Goal: Task Accomplishment & Management: Manage account settings

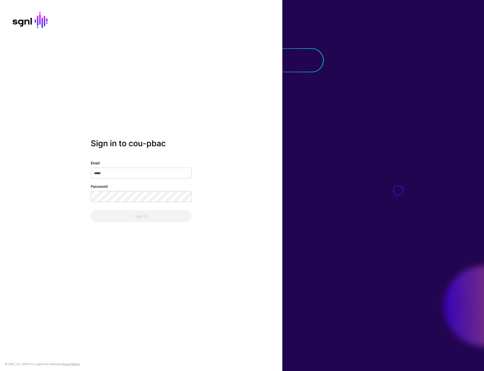
type input "**********"
click at [148, 222] on button "Sign In" at bounding box center [141, 216] width 101 height 12
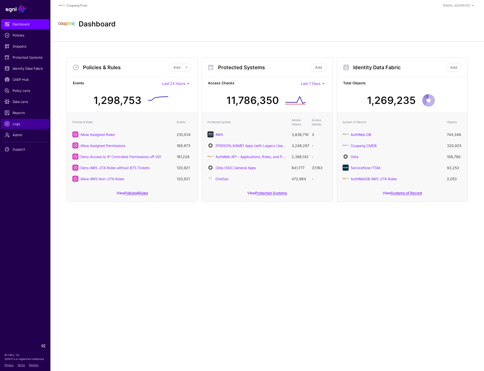
click at [21, 123] on span "Logs" at bounding box center [25, 123] width 41 height 5
click at [13, 137] on span "Admin" at bounding box center [25, 134] width 41 height 5
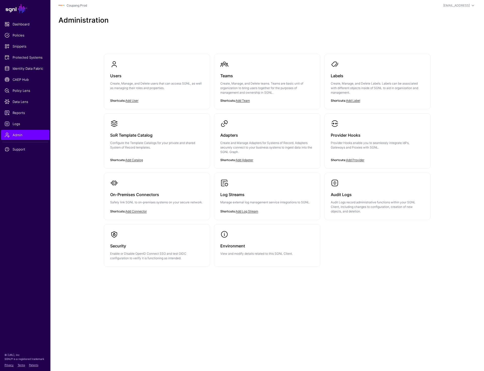
click at [373, 300] on div "Users Create, Manage, and Delete users that can access SGNL, as well as managin…" at bounding box center [267, 169] width 363 height 271
click at [226, 307] on main "SGNL Dashboard Policies Snippets Protected Systems Identity Data Fabric CAEP Hu…" at bounding box center [242, 185] width 484 height 371
click at [146, 88] on p "Create, Manage, and Delete users that can access SGNL, as well as managing thei…" at bounding box center [156, 85] width 93 height 9
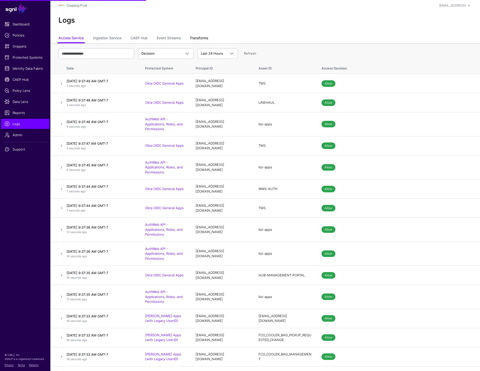
click at [197, 38] on link "Transforms" at bounding box center [199, 39] width 18 height 10
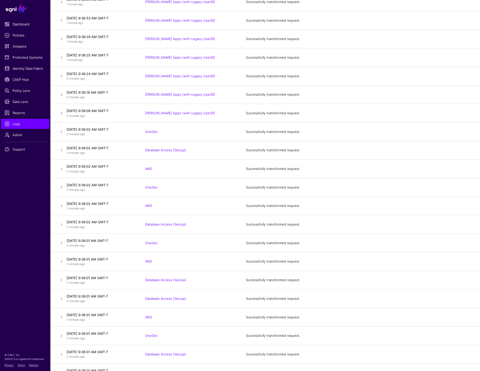
scroll to position [575, 0]
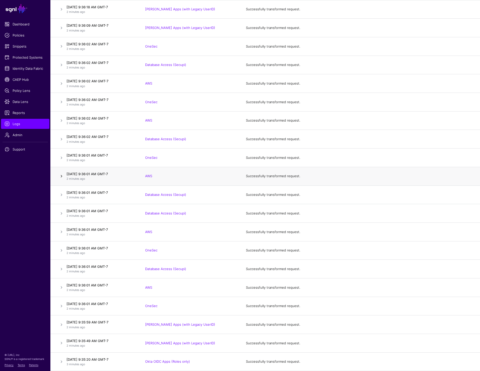
click at [61, 175] on link at bounding box center [61, 176] width 6 height 6
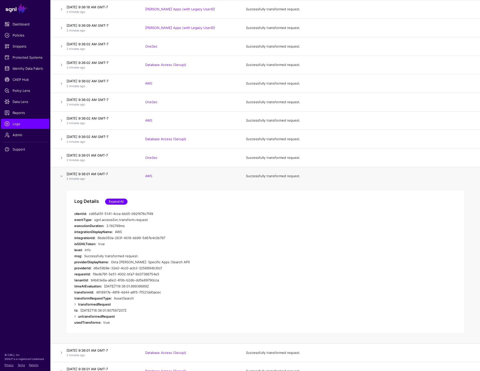
click at [112, 204] on link "Expand All" at bounding box center [116, 202] width 22 height 6
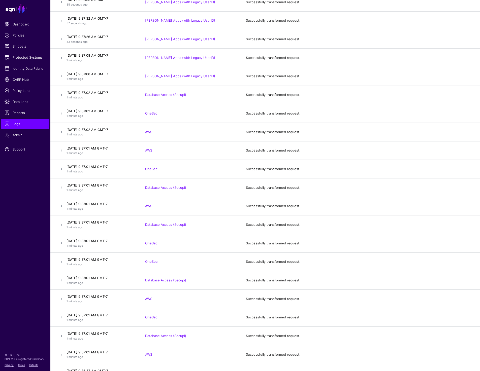
scroll to position [0, 0]
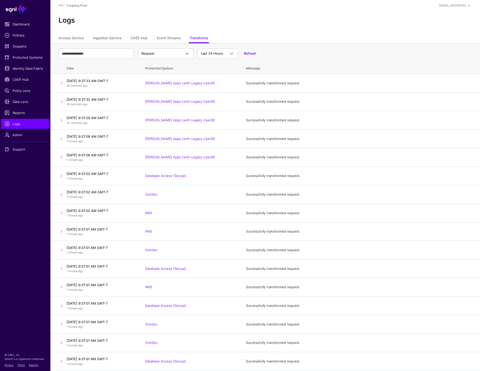
click at [379, 31] on div "Logs" at bounding box center [264, 22] width 429 height 23
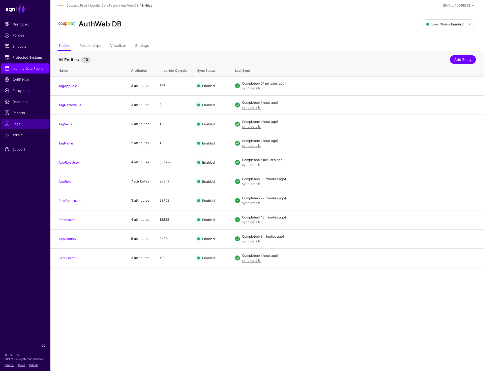
click at [17, 122] on span "Logs" at bounding box center [25, 123] width 41 height 5
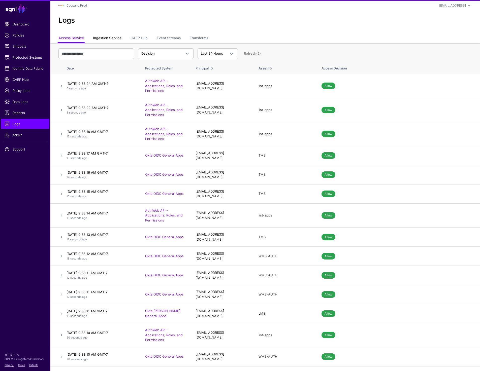
click at [117, 38] on link "Ingestion Service" at bounding box center [107, 39] width 28 height 10
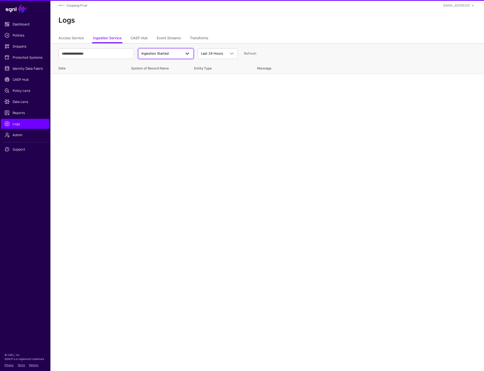
click at [151, 51] on span "Ingestion Started" at bounding box center [154, 53] width 27 height 4
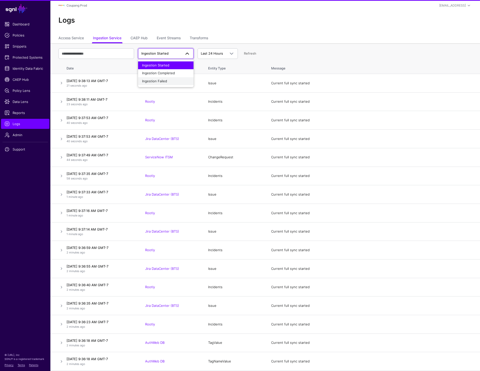
click at [164, 82] on span "Ingestion Failed" at bounding box center [154, 81] width 25 height 4
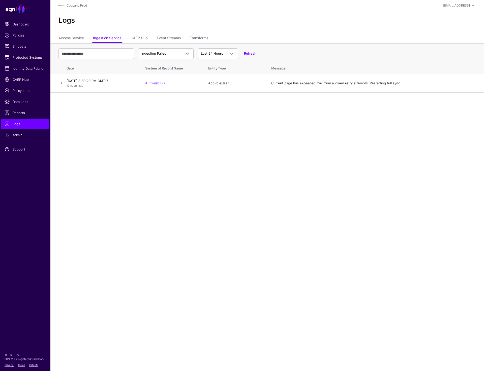
click at [318, 50] on div "Ingestion Failed Ingestion Started Ingestion Completed Ingestion Failed Last 24…" at bounding box center [266, 53] width 417 height 15
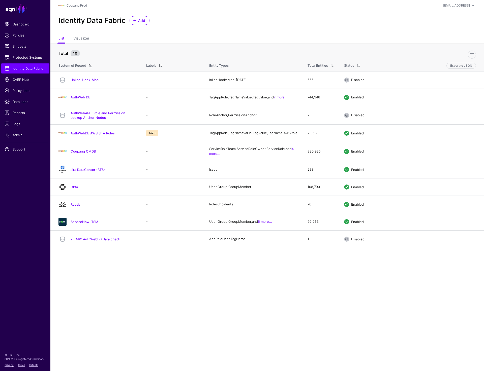
click at [272, 32] on div "Identity Data Fabric Add" at bounding box center [266, 22] width 433 height 23
click at [14, 72] on link "Identity Data Fabric" at bounding box center [25, 68] width 48 height 10
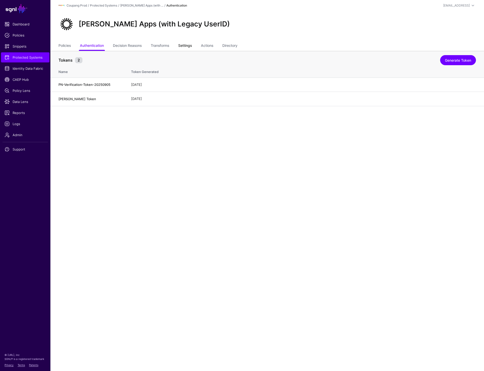
click at [188, 44] on link "Settings" at bounding box center [185, 46] width 14 height 10
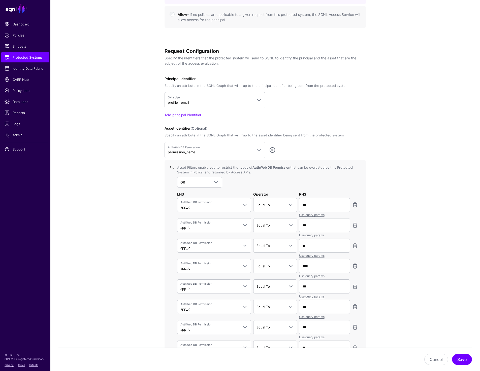
scroll to position [365, 0]
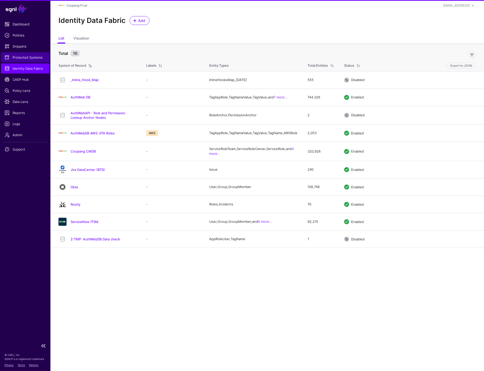
click at [23, 55] on span "Protected Systems" at bounding box center [25, 57] width 41 height 5
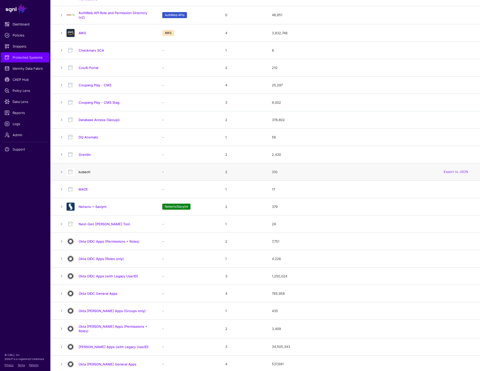
scroll to position [123, 0]
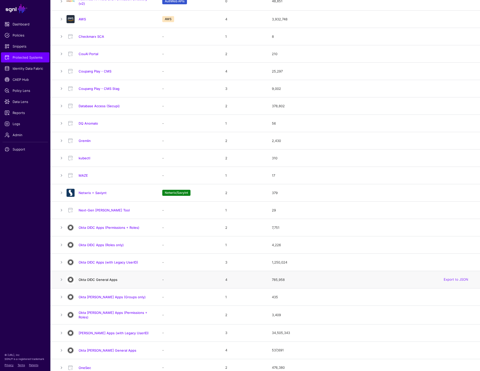
click at [91, 280] on link "Okta OIDC General Apps" at bounding box center [98, 280] width 39 height 4
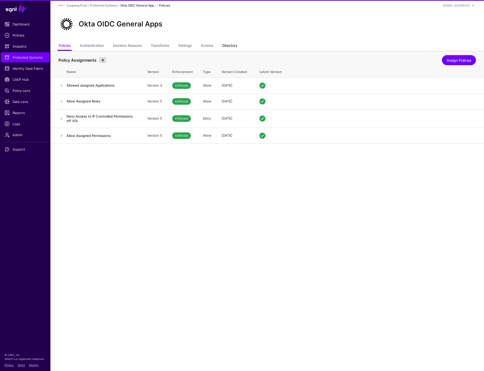
click at [235, 49] on link "Directory" at bounding box center [229, 46] width 15 height 10
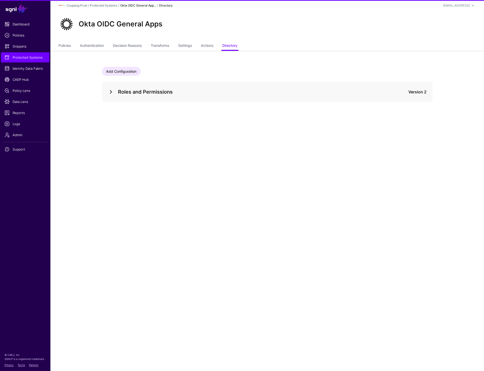
click at [108, 92] on link at bounding box center [111, 92] width 6 height 6
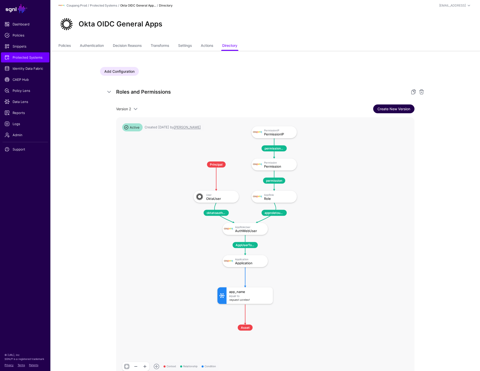
click at [401, 107] on link "Create New Version" at bounding box center [393, 109] width 41 height 9
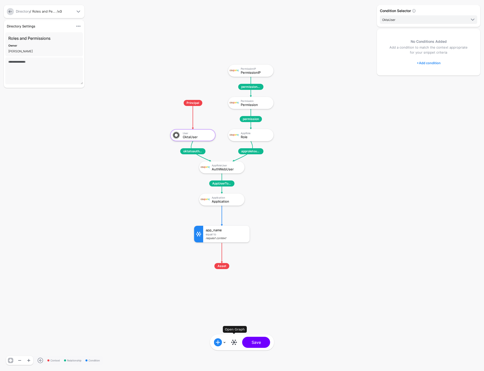
click at [235, 343] on link at bounding box center [234, 343] width 8 height 8
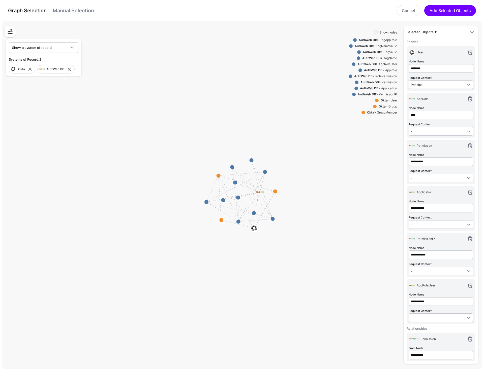
click at [70, 13] on link "Manual Selection" at bounding box center [73, 11] width 41 height 6
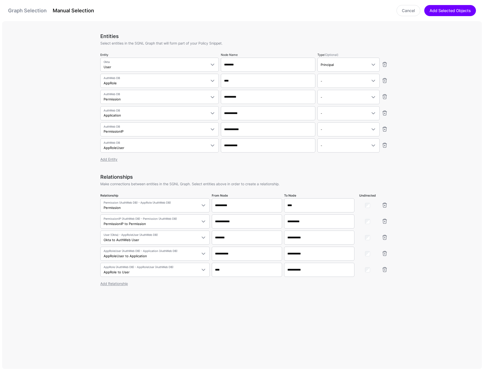
click at [28, 10] on link "Graph Selection" at bounding box center [27, 11] width 39 height 6
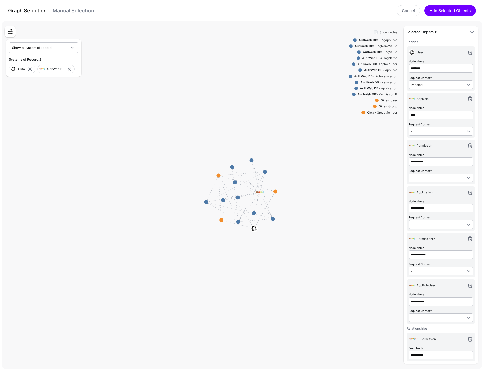
click at [62, 12] on link "Manual Selection" at bounding box center [73, 11] width 41 height 6
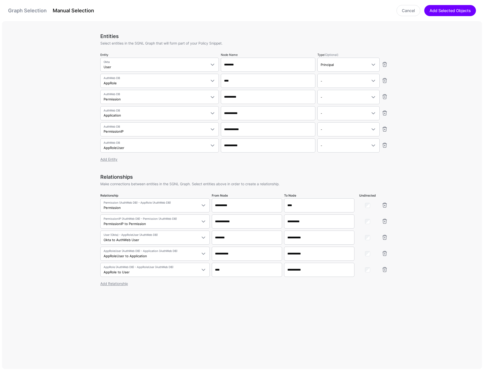
click at [38, 12] on link "Graph Selection" at bounding box center [27, 11] width 39 height 6
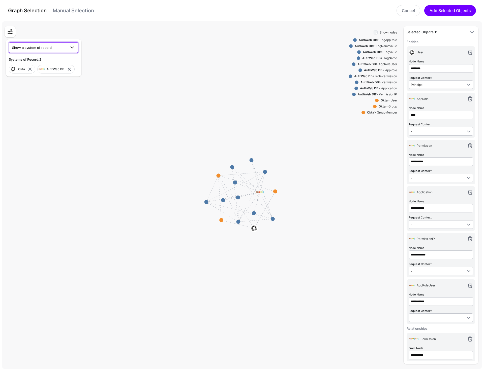
click at [63, 45] on span "Show a system of record" at bounding box center [39, 48] width 54 height 6
click at [240, 20] on div "Graph Selection Manual Selection Cancel Add Selected Objects" at bounding box center [242, 10] width 484 height 21
click at [35, 11] on link "Graph Selection" at bounding box center [27, 11] width 39 height 6
click at [407, 11] on link "Cancel" at bounding box center [408, 10] width 24 height 11
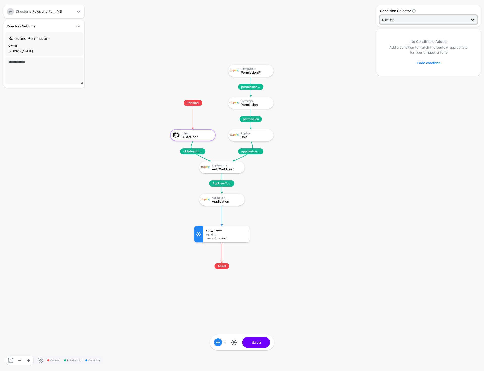
click at [395, 22] on span "OktaUser" at bounding box center [424, 20] width 84 height 6
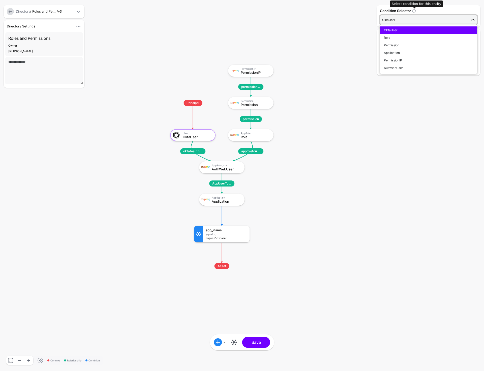
click at [412, 11] on span at bounding box center [414, 11] width 4 height 4
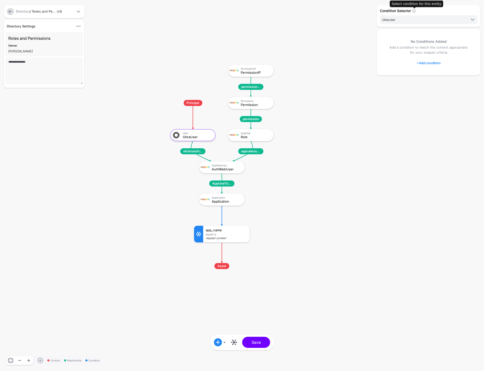
click at [412, 11] on span at bounding box center [414, 11] width 4 height 4
click at [415, 10] on span at bounding box center [414, 11] width 4 height 4
click at [414, 11] on span at bounding box center [414, 11] width 4 height 4
click at [413, 10] on span at bounding box center [414, 11] width 4 height 4
click at [407, 20] on span "OktaUser" at bounding box center [424, 20] width 84 height 6
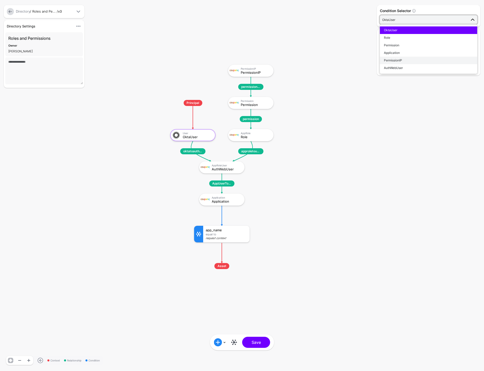
click at [412, 58] on button "PermissionIP" at bounding box center [428, 61] width 97 height 8
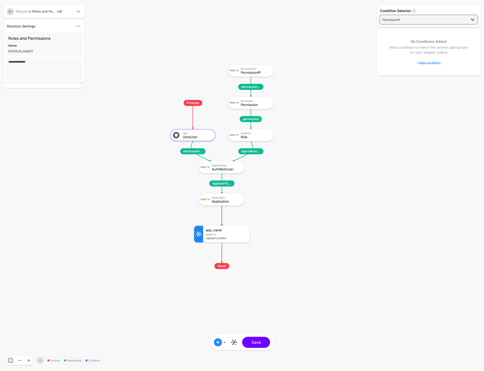
click at [399, 21] on span "PermissionIP" at bounding box center [391, 20] width 18 height 4
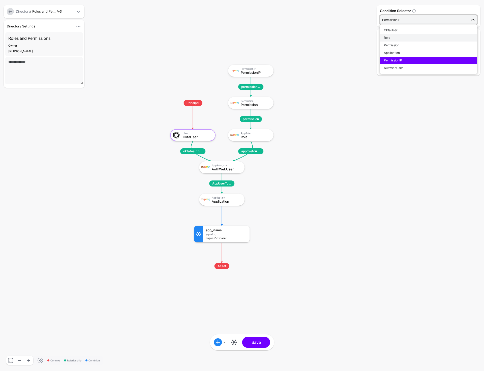
click at [402, 40] on div "Role" at bounding box center [428, 38] width 89 height 5
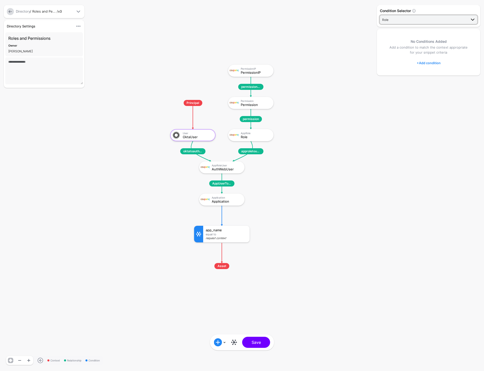
click at [390, 21] on span "Role" at bounding box center [424, 20] width 84 height 6
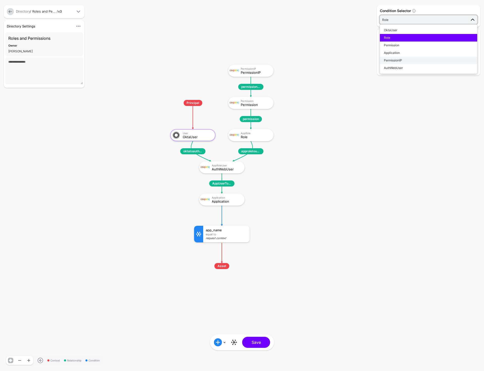
click at [398, 59] on span "PermissionIP" at bounding box center [393, 60] width 18 height 4
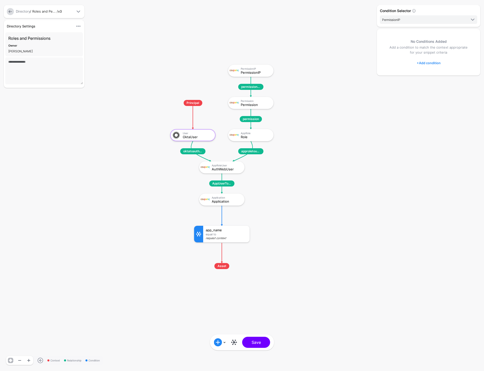
click at [9, 13] on link at bounding box center [10, 11] width 7 height 7
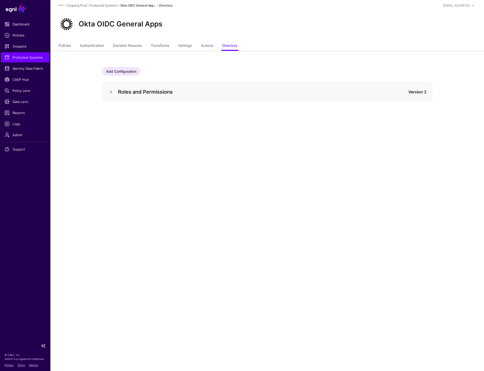
click at [29, 56] on span "Protected Systems" at bounding box center [25, 57] width 41 height 5
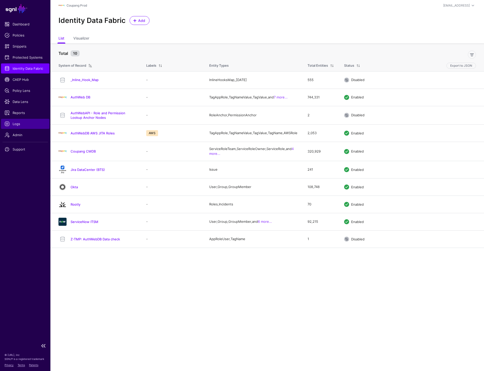
click at [17, 126] on span "Logs" at bounding box center [25, 123] width 41 height 5
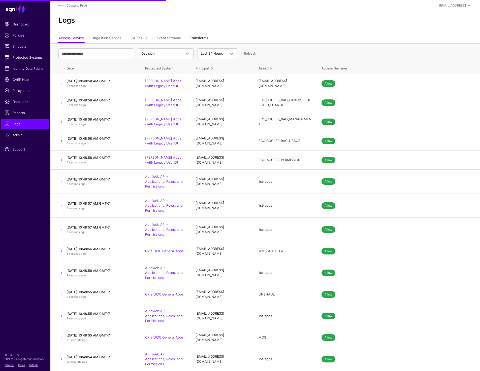
click at [194, 39] on link "Transforms" at bounding box center [199, 39] width 18 height 10
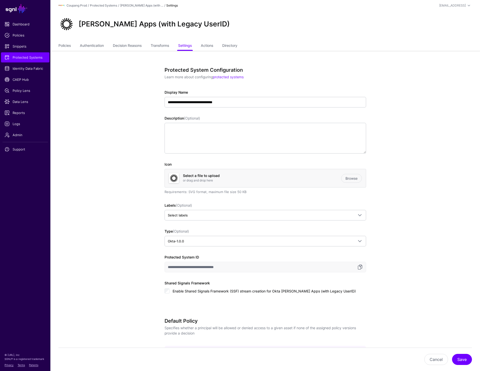
scroll to position [383, 0]
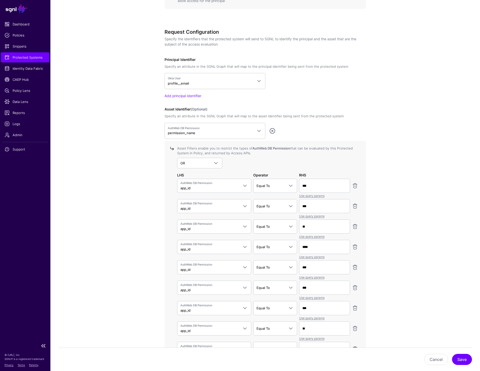
click at [26, 59] on span "Protected Systems" at bounding box center [25, 57] width 41 height 5
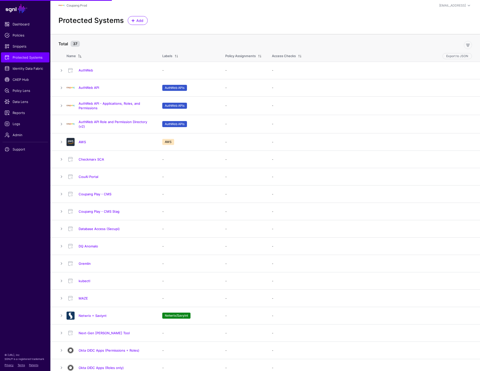
scroll to position [200, 0]
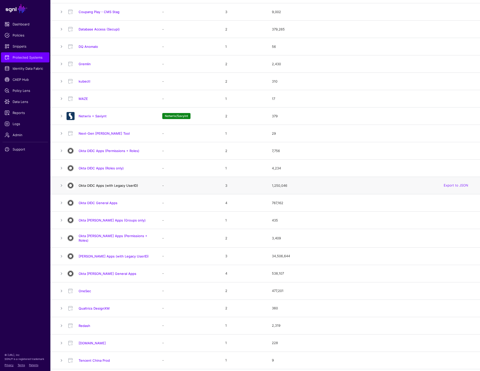
click at [104, 185] on link "Okta OIDC Apps (with Legacy UserID)" at bounding box center [108, 186] width 59 height 4
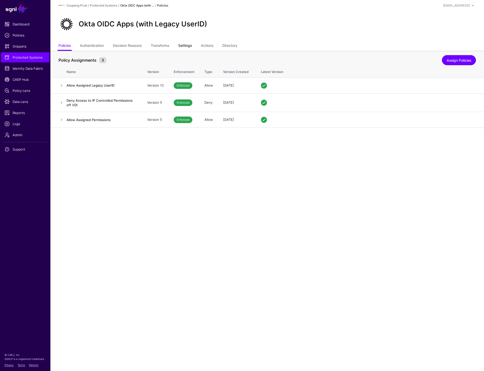
click at [182, 46] on link "Settings" at bounding box center [185, 46] width 14 height 10
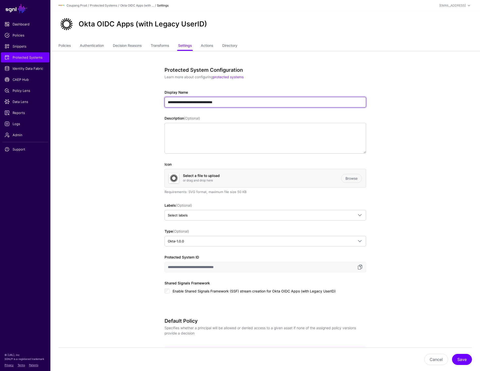
click at [239, 99] on input "**********" at bounding box center [264, 102] width 201 height 11
click at [66, 46] on link "Policies" at bounding box center [64, 46] width 12 height 10
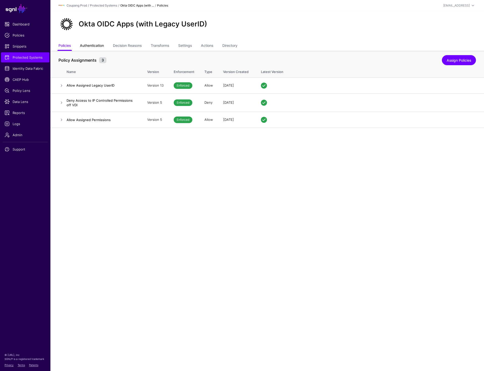
click at [90, 45] on link "Authentication" at bounding box center [92, 46] width 24 height 10
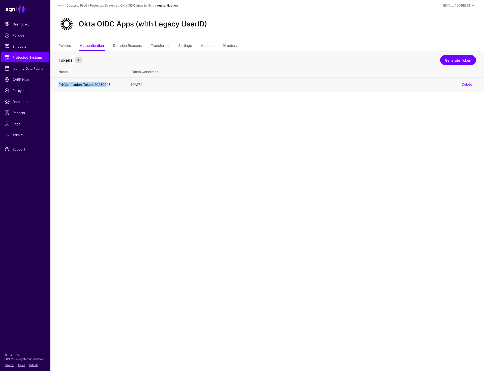
drag, startPoint x: 58, startPoint y: 83, endPoint x: 106, endPoint y: 84, distance: 48.4
click at [106, 84] on td "PN-Verification-Token-20250905" at bounding box center [88, 85] width 76 height 14
copy h4 "PN-Verification-Token-202509"
click at [166, 48] on link "Transforms" at bounding box center [160, 46] width 18 height 10
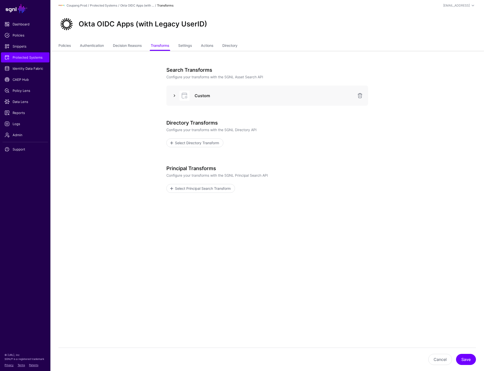
click at [173, 95] on link at bounding box center [174, 96] width 6 height 6
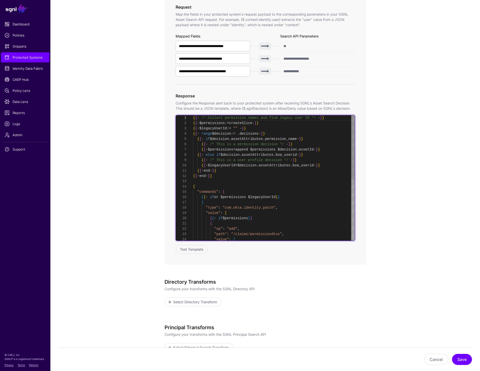
scroll to position [5, 0]
click at [287, 179] on div "{ { - /* Collect permission names and find legacy user I D */ - } } { { - $perm…" at bounding box center [274, 236] width 162 height 243
click at [286, 184] on div "{ { - /* Collect permission names and find legacy user I D */ - } } { { - $perm…" at bounding box center [274, 236] width 162 height 243
type textarea "**********"
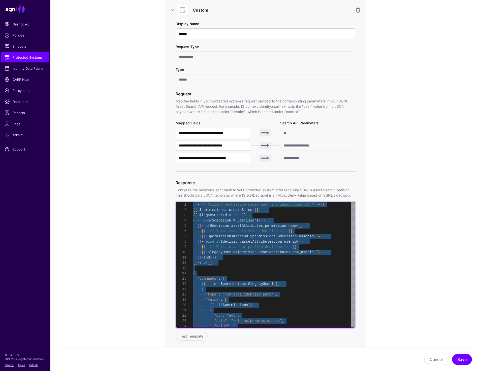
scroll to position [0, 0]
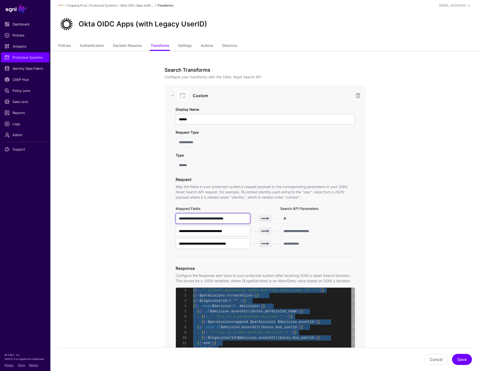
click at [225, 217] on input "**********" at bounding box center [213, 218] width 75 height 11
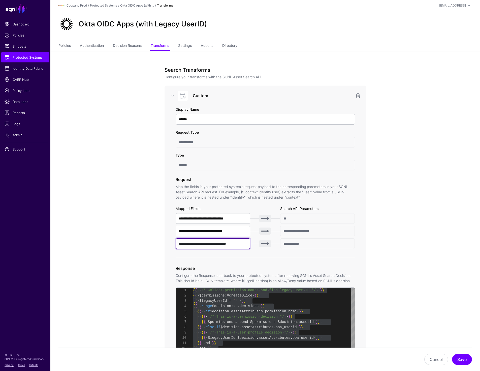
click at [206, 245] on input "**********" at bounding box center [213, 244] width 75 height 11
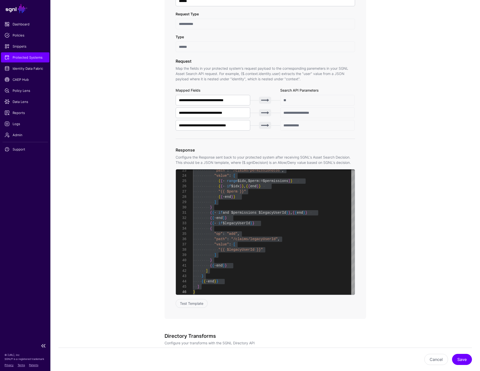
click at [11, 59] on span "Protected Systems" at bounding box center [25, 57] width 41 height 5
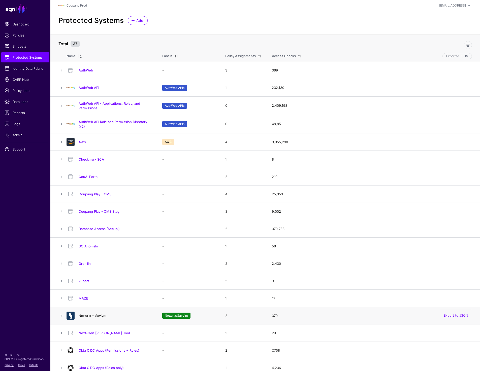
click at [88, 316] on link "Netwrix + Saviynt" at bounding box center [93, 316] width 28 height 4
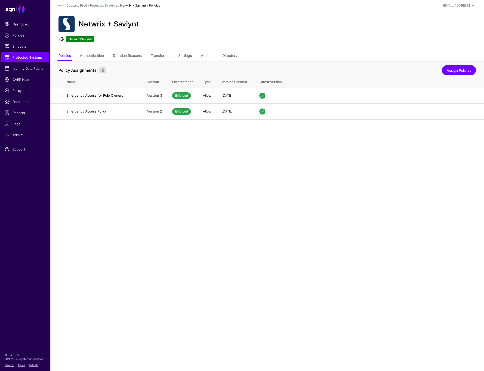
drag, startPoint x: 67, startPoint y: 40, endPoint x: 96, endPoint y: 40, distance: 28.7
click at [96, 40] on ul "Netwrix/Savyint" at bounding box center [267, 40] width 419 height 8
copy span "Netwrix/Savyint"
click at [158, 55] on link "Transforms" at bounding box center [160, 56] width 18 height 10
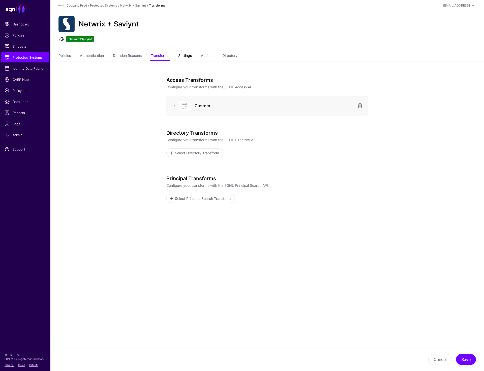
click at [186, 54] on link "Settings" at bounding box center [185, 56] width 14 height 10
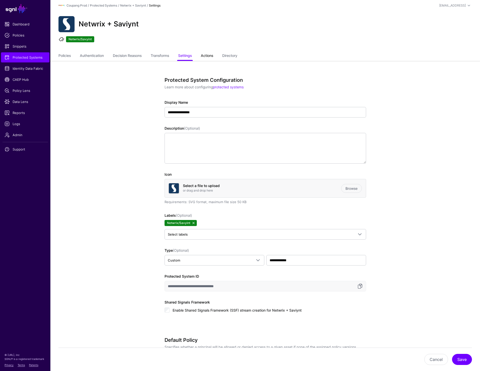
click at [209, 57] on link "Actions" at bounding box center [207, 56] width 12 height 10
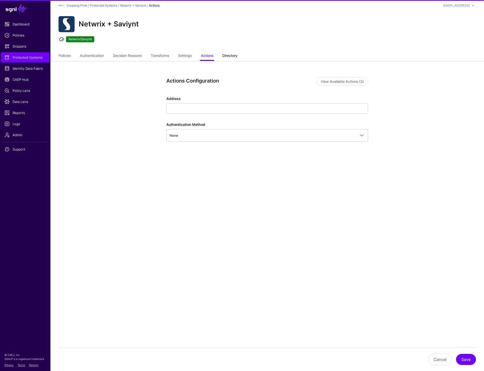
click at [230, 57] on link "Directory" at bounding box center [229, 56] width 15 height 10
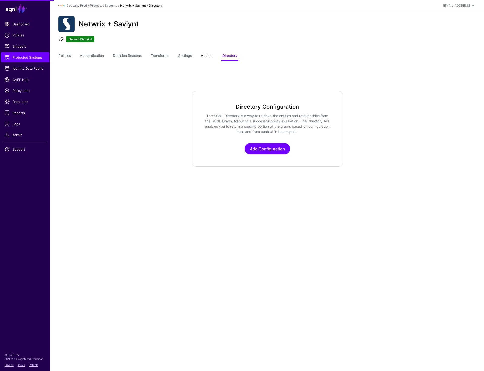
click at [213, 57] on link "Actions" at bounding box center [207, 56] width 12 height 10
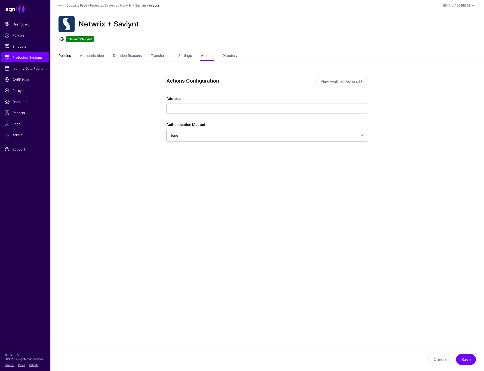
click at [64, 55] on link "Policies" at bounding box center [64, 56] width 12 height 10
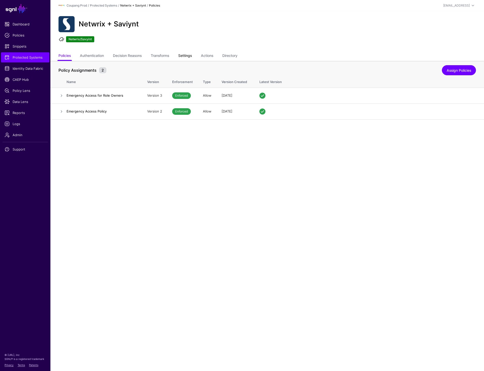
click at [185, 56] on link "Settings" at bounding box center [185, 56] width 14 height 10
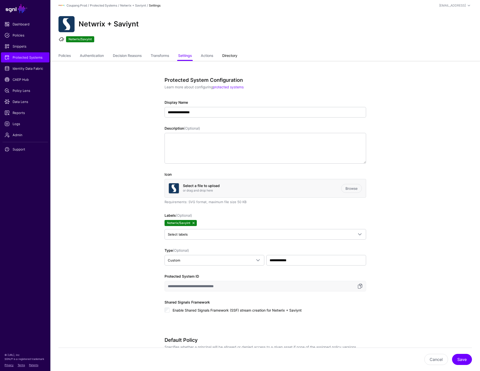
click at [234, 54] on link "Directory" at bounding box center [229, 56] width 15 height 10
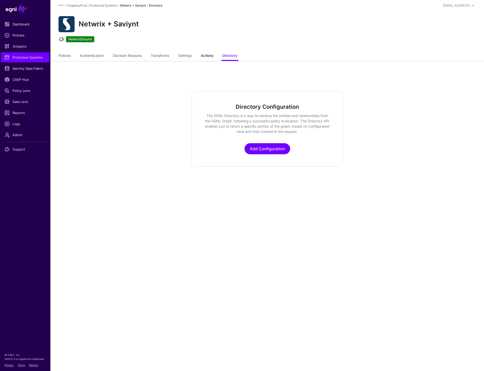
click at [205, 56] on link "Actions" at bounding box center [207, 56] width 12 height 10
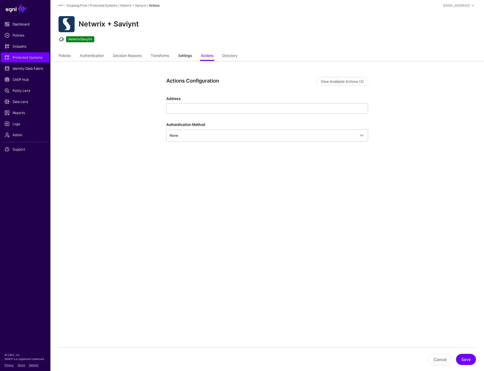
click at [191, 55] on link "Settings" at bounding box center [185, 56] width 14 height 10
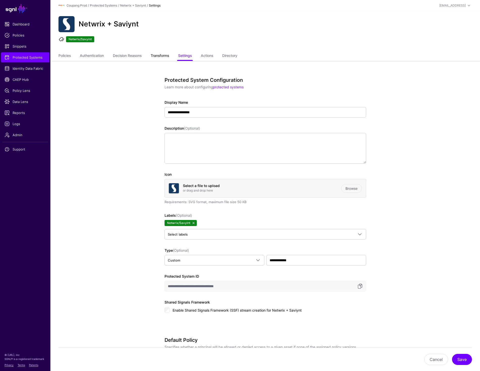
click at [163, 57] on link "Transforms" at bounding box center [160, 56] width 18 height 10
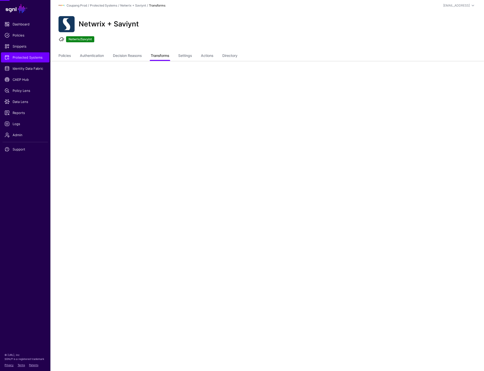
click at [163, 57] on link "Transforms" at bounding box center [160, 56] width 18 height 10
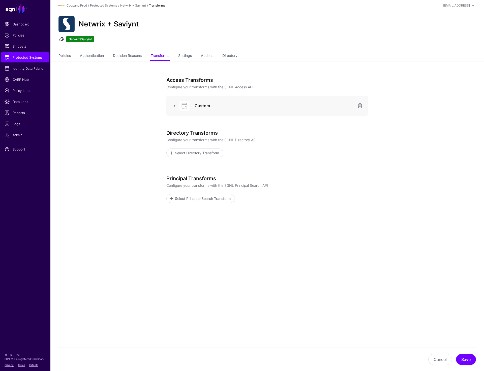
click at [172, 105] on link at bounding box center [174, 106] width 6 height 6
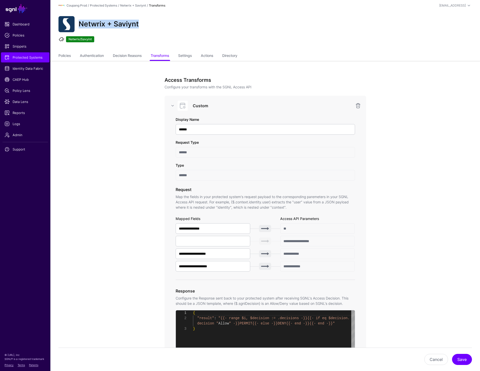
drag, startPoint x: 80, startPoint y: 24, endPoint x: 167, endPoint y: 24, distance: 86.9
click at [167, 24] on div "Netwrix + Saviynt" at bounding box center [264, 24] width 417 height 16
copy h2 "Netwrix + Saviynt"
click at [279, 327] on div "{ "result" : "{{- range $i, $decision := .decisions -}}{{- if e q $decision. de…" at bounding box center [274, 373] width 162 height 125
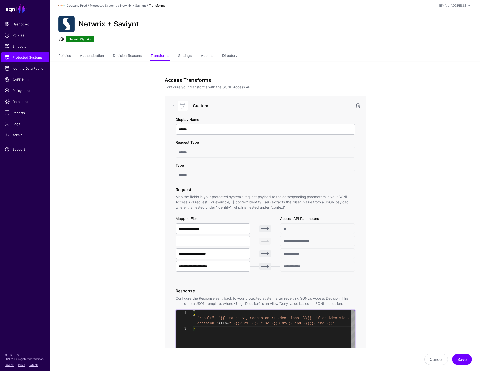
scroll to position [0, 0]
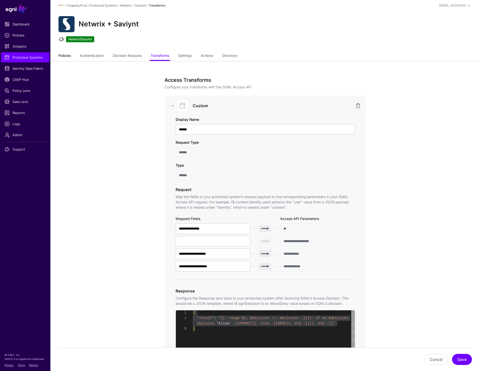
click at [65, 54] on link "Policies" at bounding box center [64, 56] width 12 height 10
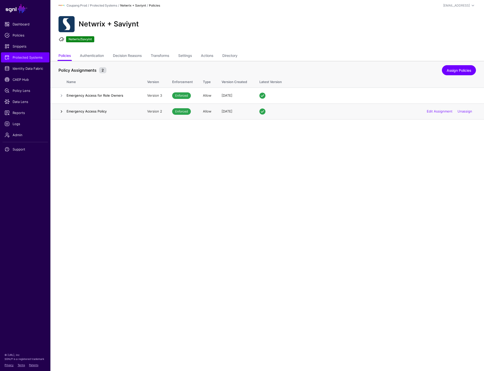
click at [62, 110] on link at bounding box center [61, 112] width 6 height 6
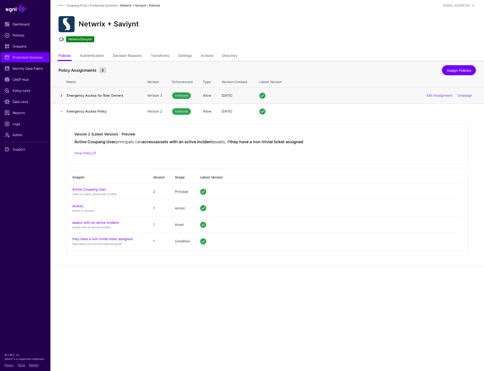
click at [60, 96] on link at bounding box center [61, 96] width 6 height 6
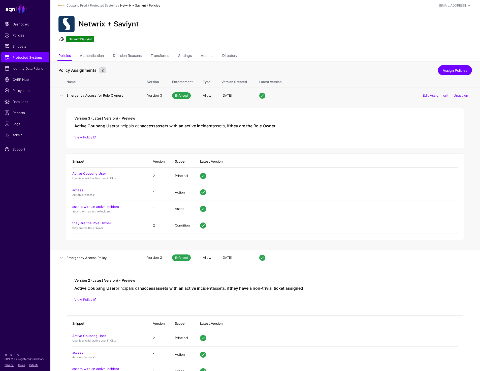
scroll to position [41, 0]
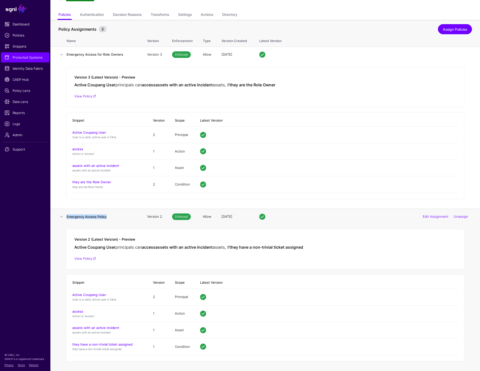
drag, startPoint x: 67, startPoint y: 217, endPoint x: 120, endPoint y: 217, distance: 52.6
click at [120, 217] on h4 "Emergency Access Policy" at bounding box center [101, 217] width 71 height 5
copy h4 "Emergency Access Policy"
click at [82, 255] on div "Version 2 (Latest Version) - Preview Active Coupang User principals can access …" at bounding box center [265, 249] width 398 height 40
click at [84, 258] on link "View Policy" at bounding box center [85, 259] width 22 height 4
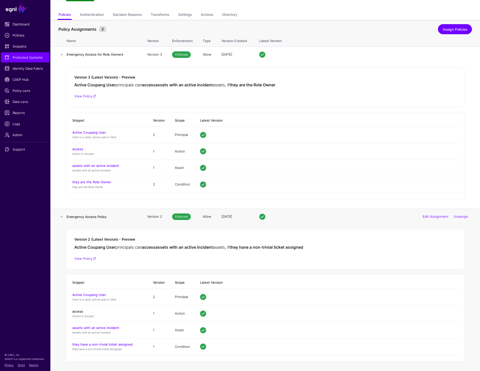
click at [78, 311] on link "access" at bounding box center [77, 312] width 11 height 4
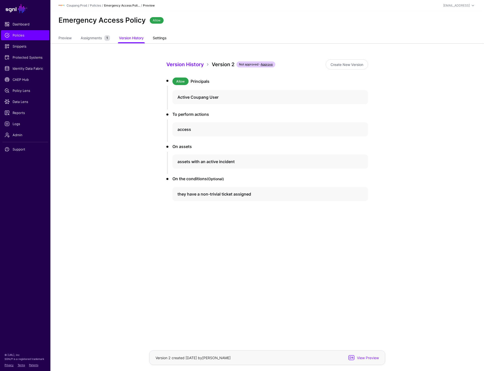
click at [160, 35] on link "Settings" at bounding box center [160, 39] width 14 height 10
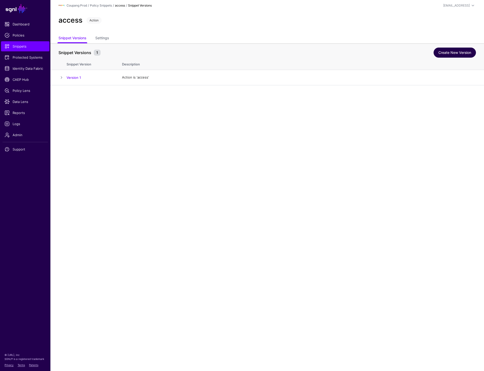
click at [453, 55] on link "Create New Version" at bounding box center [454, 53] width 42 height 10
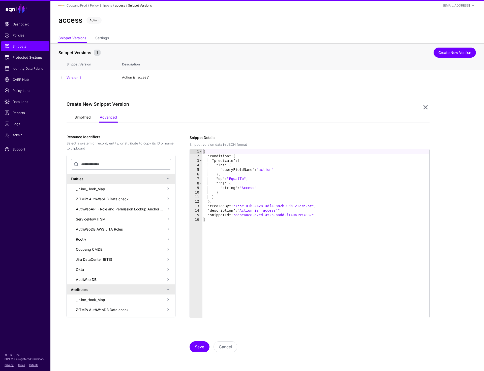
click at [84, 115] on link "Simplified" at bounding box center [83, 118] width 16 height 10
